Goal: Transaction & Acquisition: Purchase product/service

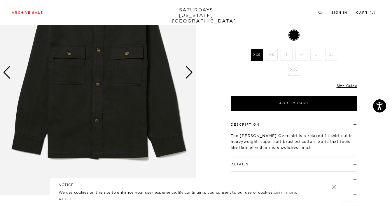
scroll to position [53, 0]
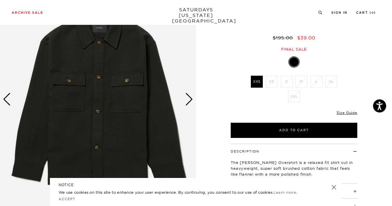
click at [191, 97] on div "Next slide" at bounding box center [189, 99] width 8 height 13
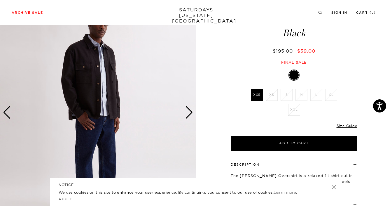
scroll to position [30, 0]
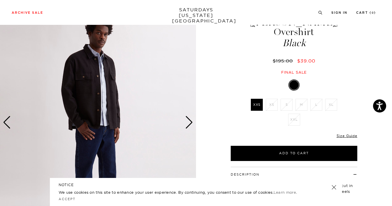
click at [191, 121] on div "Next slide" at bounding box center [189, 122] width 8 height 13
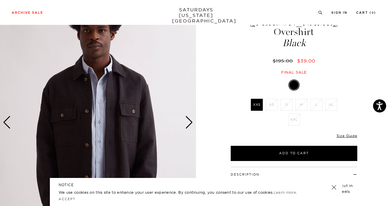
click at [189, 123] on div "Next slide" at bounding box center [189, 122] width 8 height 13
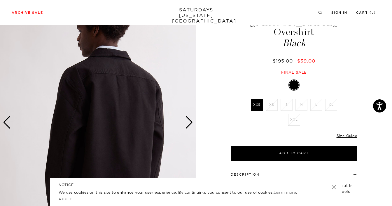
click at [189, 123] on div "Next slide" at bounding box center [189, 122] width 8 height 13
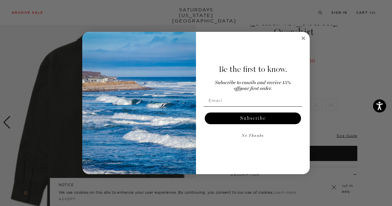
click at [306, 35] on icon "Close dialog" at bounding box center [303, 38] width 7 height 7
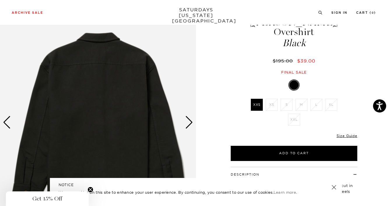
click at [200, 119] on div "5 / 5" at bounding box center [196, 126] width 392 height 252
click at [192, 123] on div "Next slide" at bounding box center [189, 122] width 8 height 13
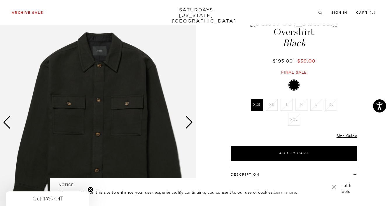
click at [191, 121] on div "Next slide" at bounding box center [189, 122] width 8 height 13
